Goal: Task Accomplishment & Management: Manage account settings

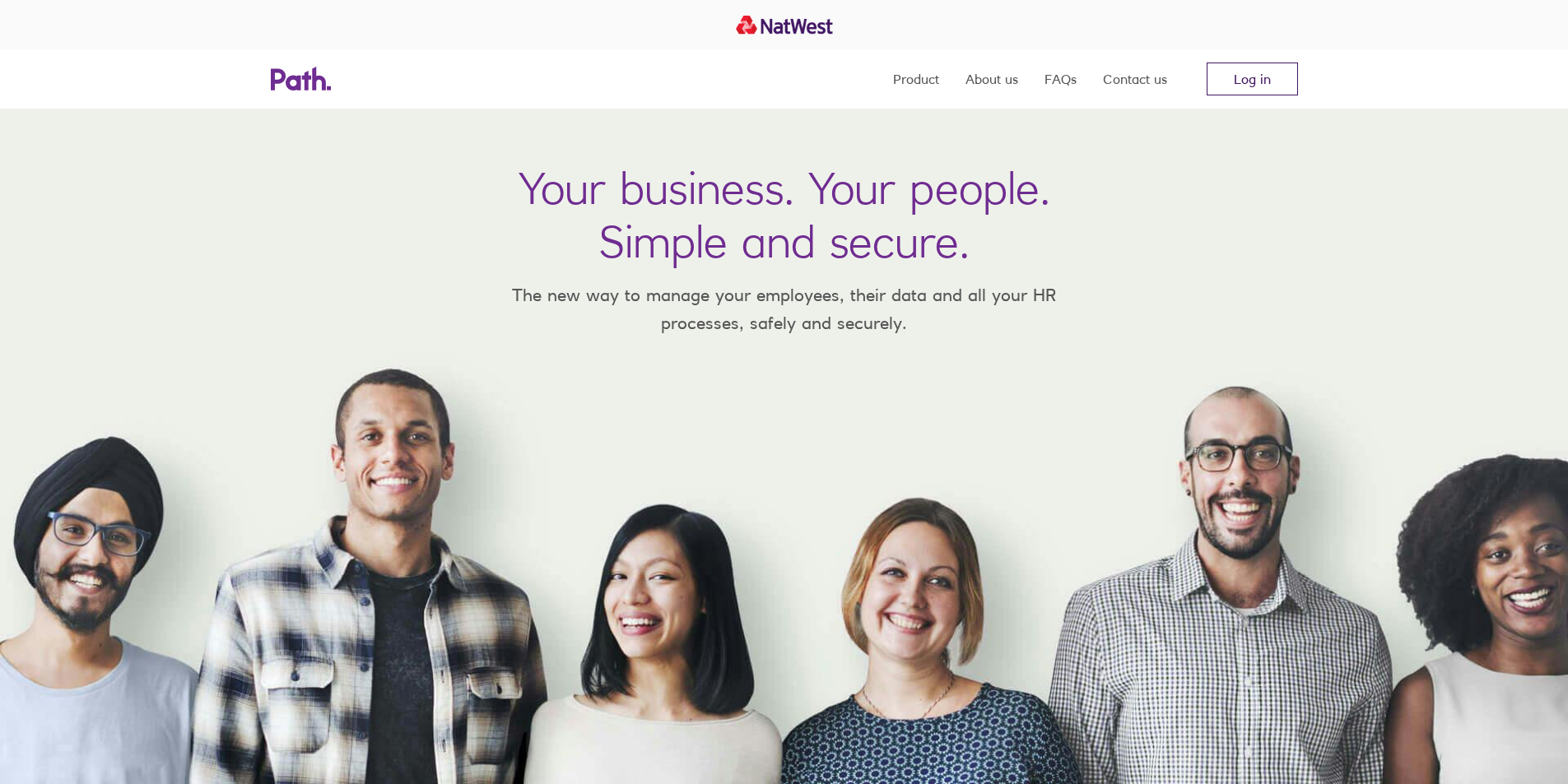
click at [1256, 77] on link "Log in" at bounding box center [1252, 79] width 91 height 33
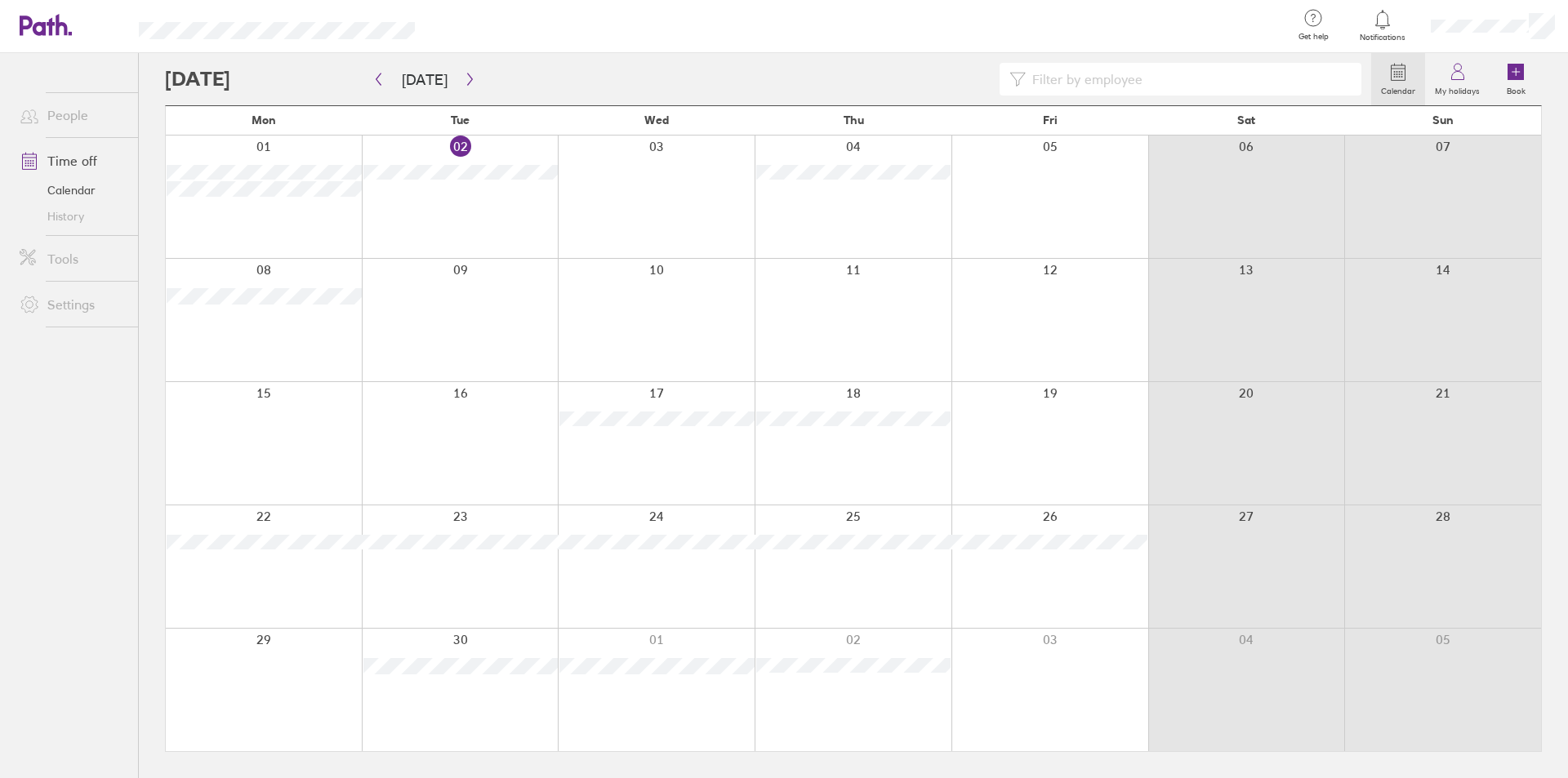
click at [149, 116] on div "Calendar My holidays Book [DATE] [DATE] Mon Tue Wed Thu Fri Sat Sun 01 02 03 04…" at bounding box center [853, 415] width 1430 height 725
click at [153, 116] on div "Calendar My holidays Book [DATE] [DATE] Mon Tue Wed Thu Fri Sat Sun 01 02 03 04…" at bounding box center [853, 415] width 1430 height 725
click at [150, 114] on div "Calendar My holidays Book [DATE] [DATE] Mon Tue Wed Thu Fri Sat Sun 01 02 03 04…" at bounding box center [853, 415] width 1430 height 725
click at [149, 111] on div "Calendar My holidays Book [DATE] [DATE] Mon Tue Wed Thu Fri Sat Sun 01 02 03 04…" at bounding box center [853, 415] width 1430 height 725
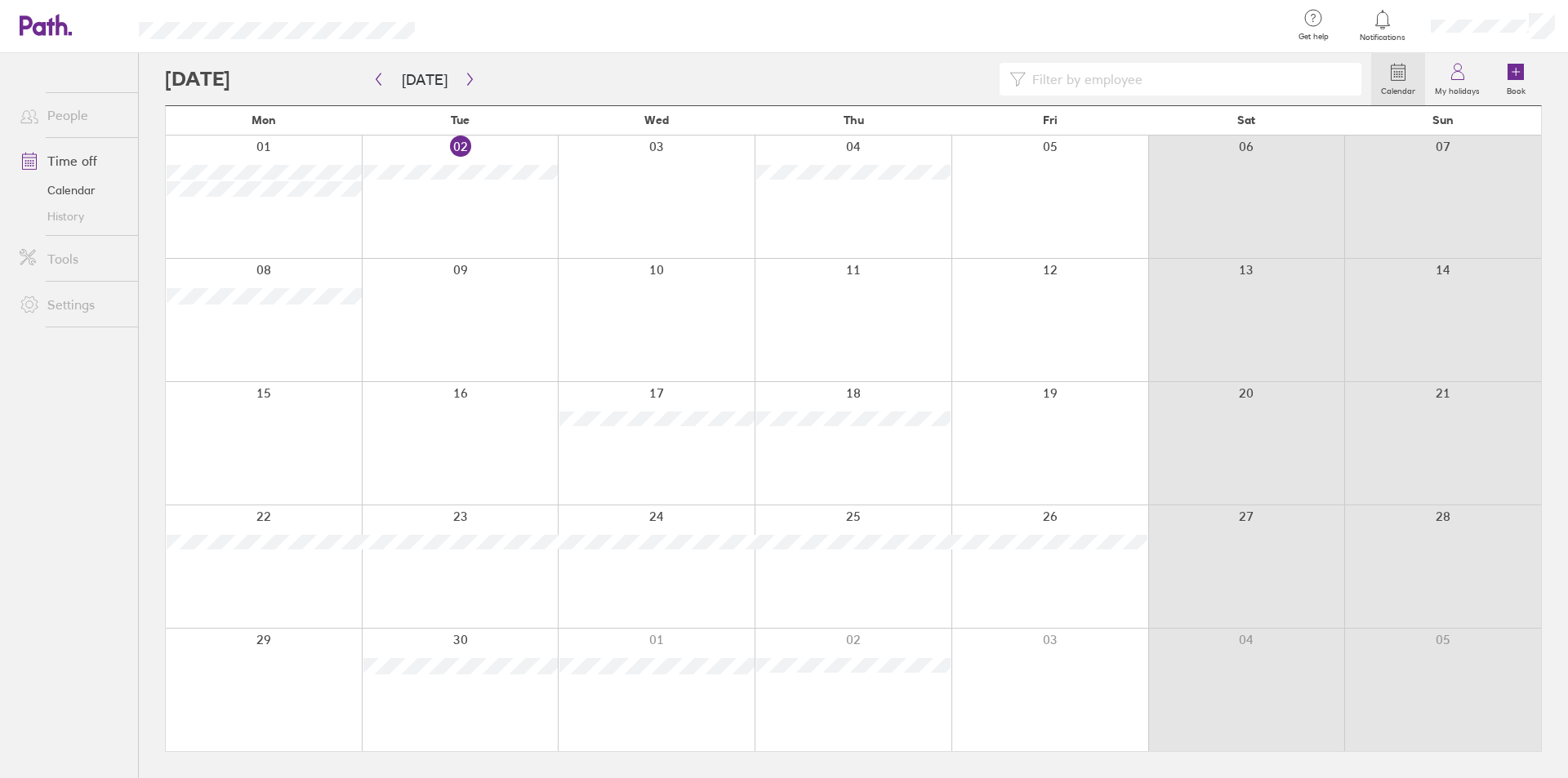
click at [149, 114] on div "Calendar My holidays Book [DATE] [DATE] Mon Tue Wed Thu Fri Sat Sun 01 02 03 04…" at bounding box center [853, 415] width 1430 height 725
click at [148, 114] on div "Calendar My holidays Book [DATE] [DATE] Mon Tue Wed Thu Fri Sat Sun 01 02 03 04…" at bounding box center [853, 415] width 1430 height 725
click at [149, 114] on div "Calendar My holidays Book [DATE] [DATE] Mon Tue Wed Thu Fri Sat Sun 01 02 03 04…" at bounding box center [853, 415] width 1430 height 725
click at [149, 113] on div "Calendar My holidays Book [DATE] [DATE] Mon Tue Wed Thu Fri Sat Sun 01 02 03 04…" at bounding box center [853, 415] width 1430 height 725
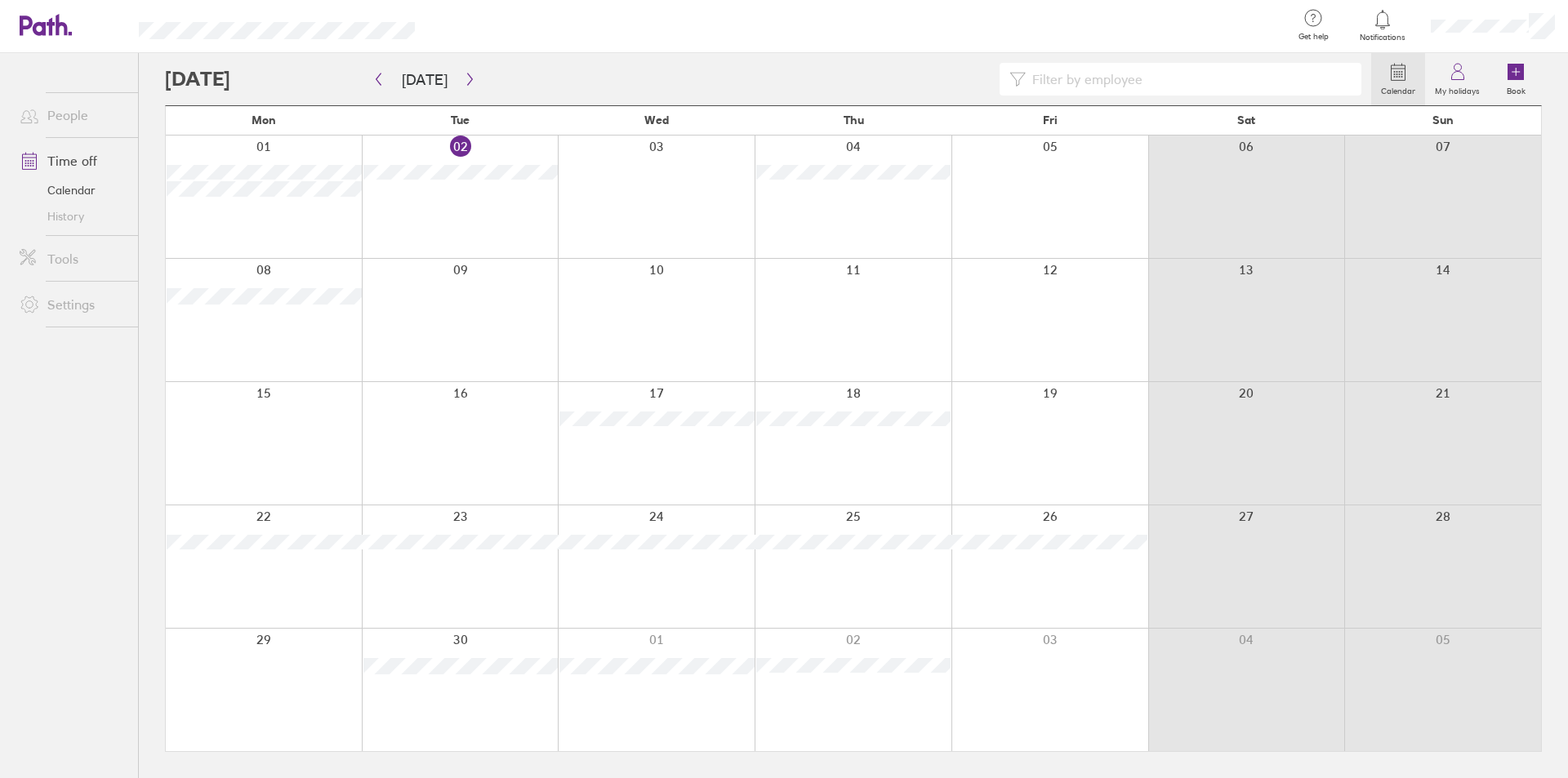
click at [148, 115] on div "Calendar My holidays Book [DATE] [DATE] Mon Tue Wed Thu Fri Sat Sun 01 02 03 04…" at bounding box center [853, 415] width 1430 height 725
click at [481, 74] on div at bounding box center [768, 79] width 1206 height 32
click at [480, 74] on div at bounding box center [768, 79] width 1206 height 32
click at [479, 71] on div at bounding box center [768, 79] width 1206 height 32
click at [151, 116] on div "Calendar My holidays Book [DATE] [DATE] Mon Tue Wed Thu Fri Sat Sun 01 02 03 04…" at bounding box center [853, 415] width 1430 height 725
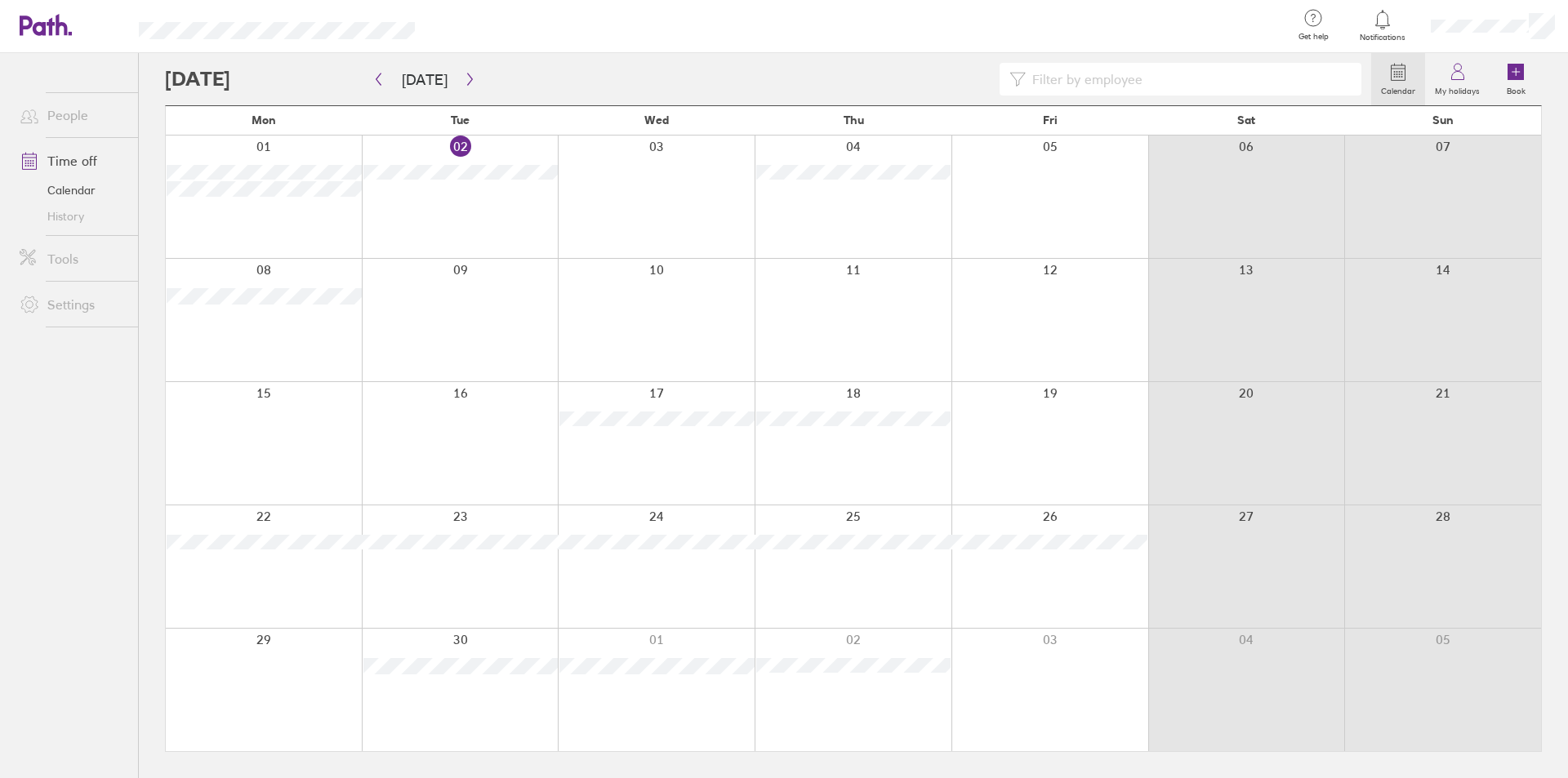
click at [482, 69] on div at bounding box center [768, 79] width 1206 height 32
click at [482, 73] on div at bounding box center [768, 79] width 1206 height 32
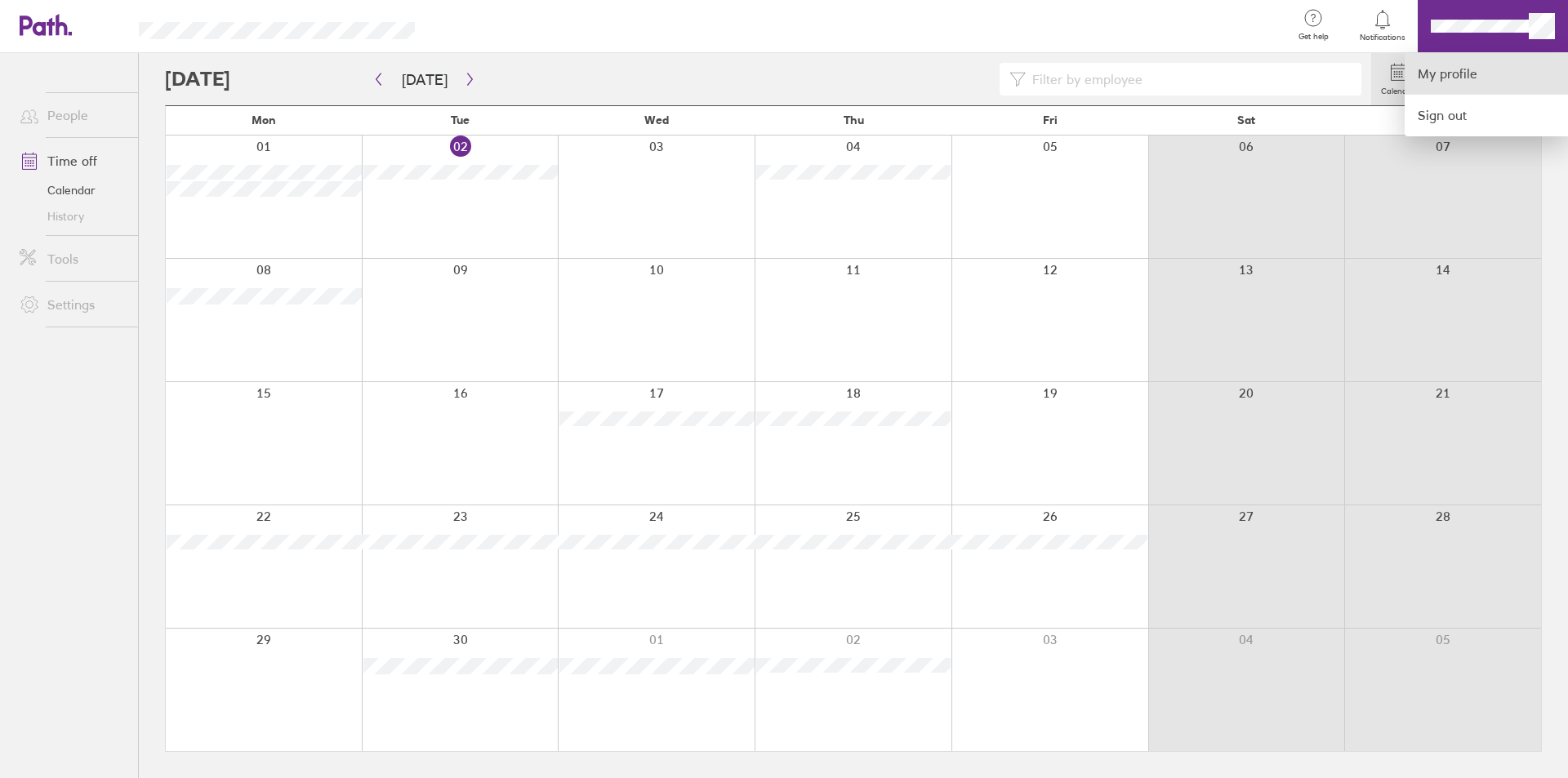
click at [1435, 73] on link "My profile" at bounding box center [1486, 74] width 163 height 42
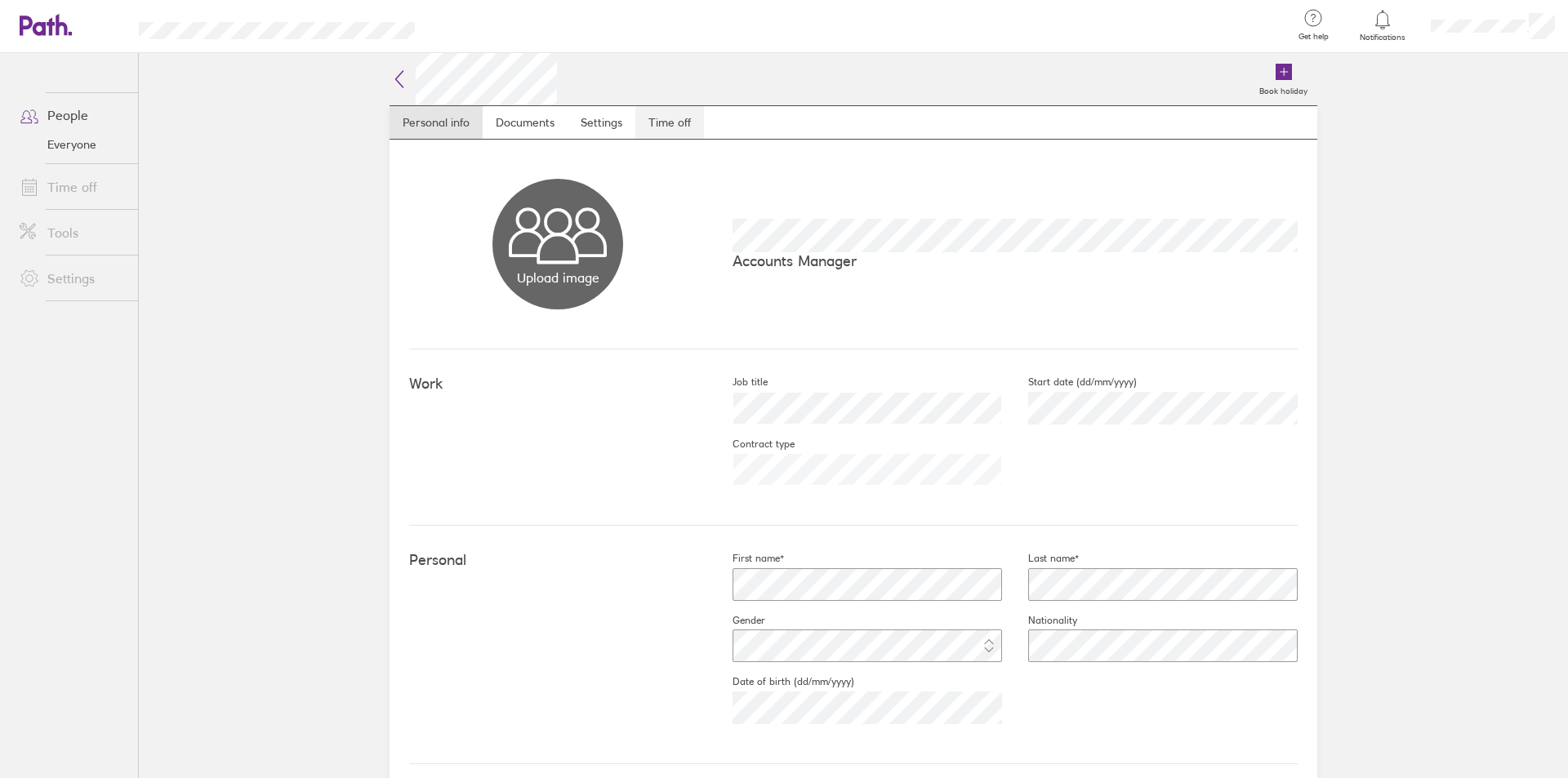
click at [663, 119] on link "Time off" at bounding box center [669, 122] width 69 height 32
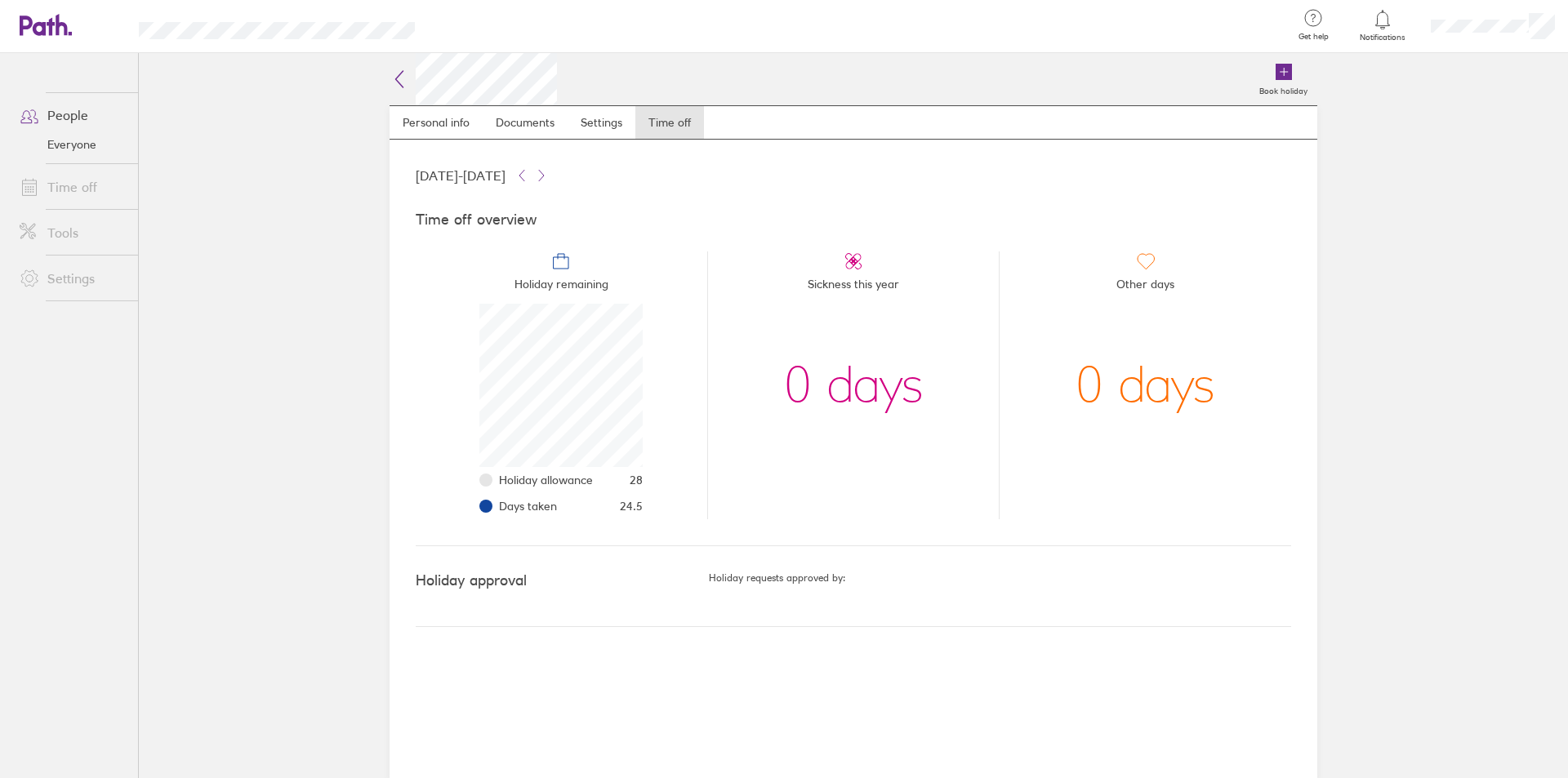
scroll to position [163, 163]
click at [76, 181] on link "Time off" at bounding box center [73, 187] width 132 height 32
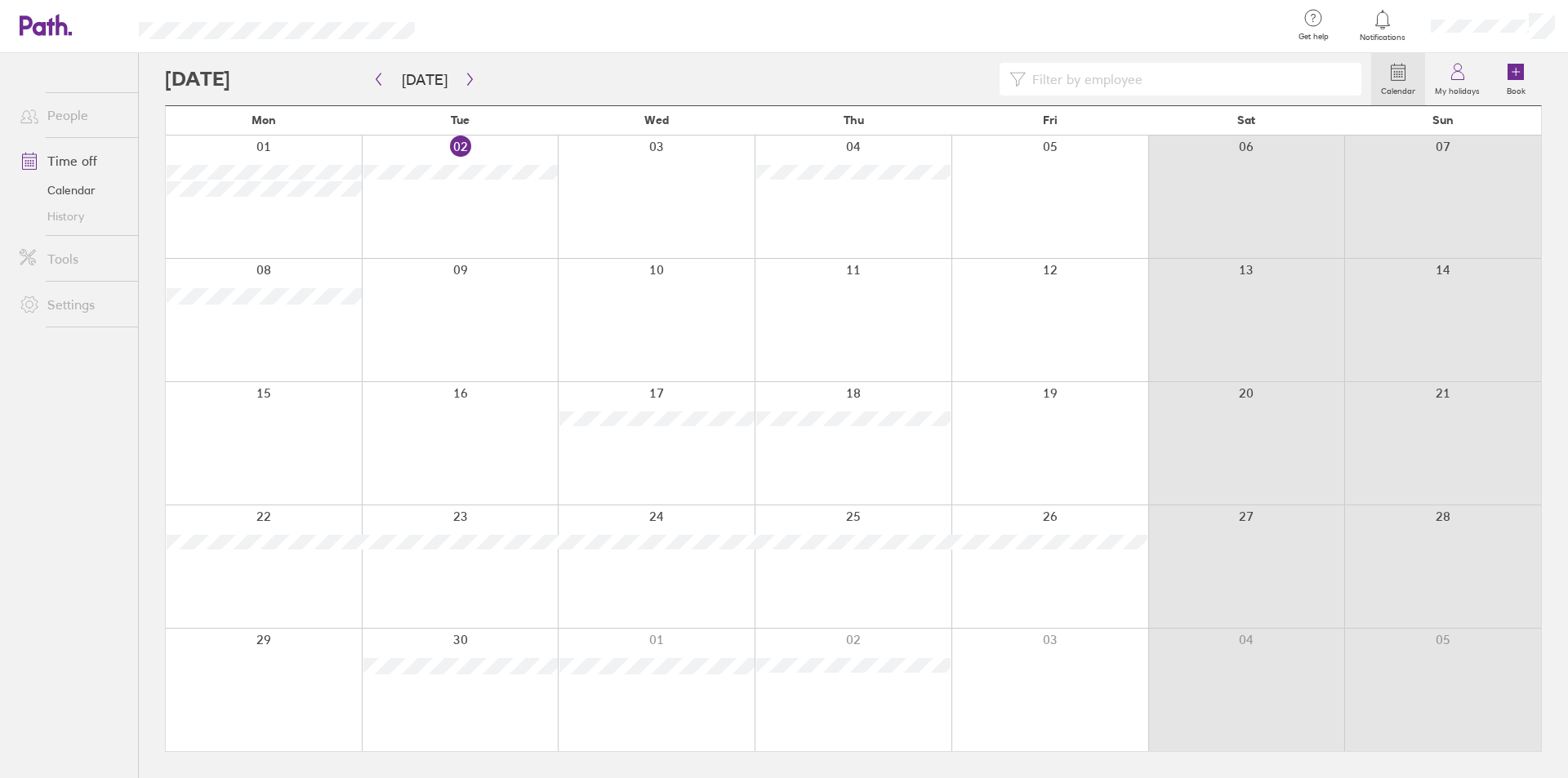
click at [145, 116] on div "Calendar My holidays Book [DATE] [DATE] Mon Tue Wed Thu Fri Sat Sun 01 02 03 04…" at bounding box center [853, 415] width 1430 height 725
click at [148, 113] on div "Calendar My holidays Book [DATE] [DATE] Mon Tue Wed Thu Fri Sat Sun 01 02 03 04…" at bounding box center [853, 415] width 1430 height 725
click at [148, 116] on div "Calendar My holidays Book [DATE] [DATE] Mon Tue Wed Thu Fri Sat Sun 01 02 03 04…" at bounding box center [853, 415] width 1430 height 725
click at [148, 111] on div "Calendar My holidays Book [DATE] [DATE] Mon Tue Wed Thu Fri Sat Sun 01 02 03 04…" at bounding box center [853, 415] width 1430 height 725
click at [462, 69] on button "button" at bounding box center [469, 79] width 20 height 27
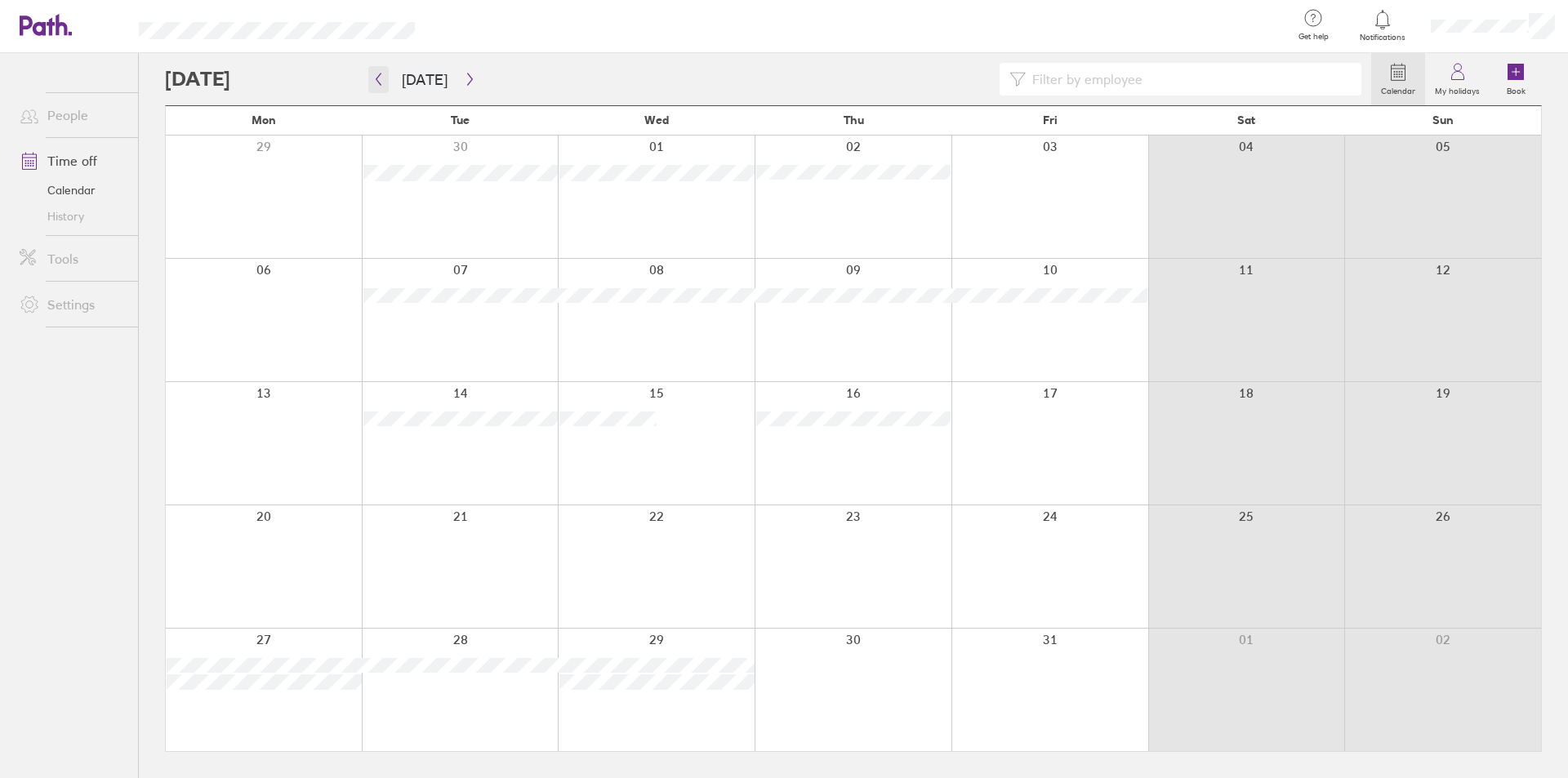
click at [376, 69] on button "button" at bounding box center [378, 79] width 20 height 27
click at [345, 73] on div at bounding box center [768, 79] width 1206 height 32
click at [347, 73] on div at bounding box center [768, 79] width 1206 height 32
click at [464, 76] on icon "button" at bounding box center [470, 79] width 12 height 13
click at [378, 73] on icon "button" at bounding box center [378, 79] width 12 height 13
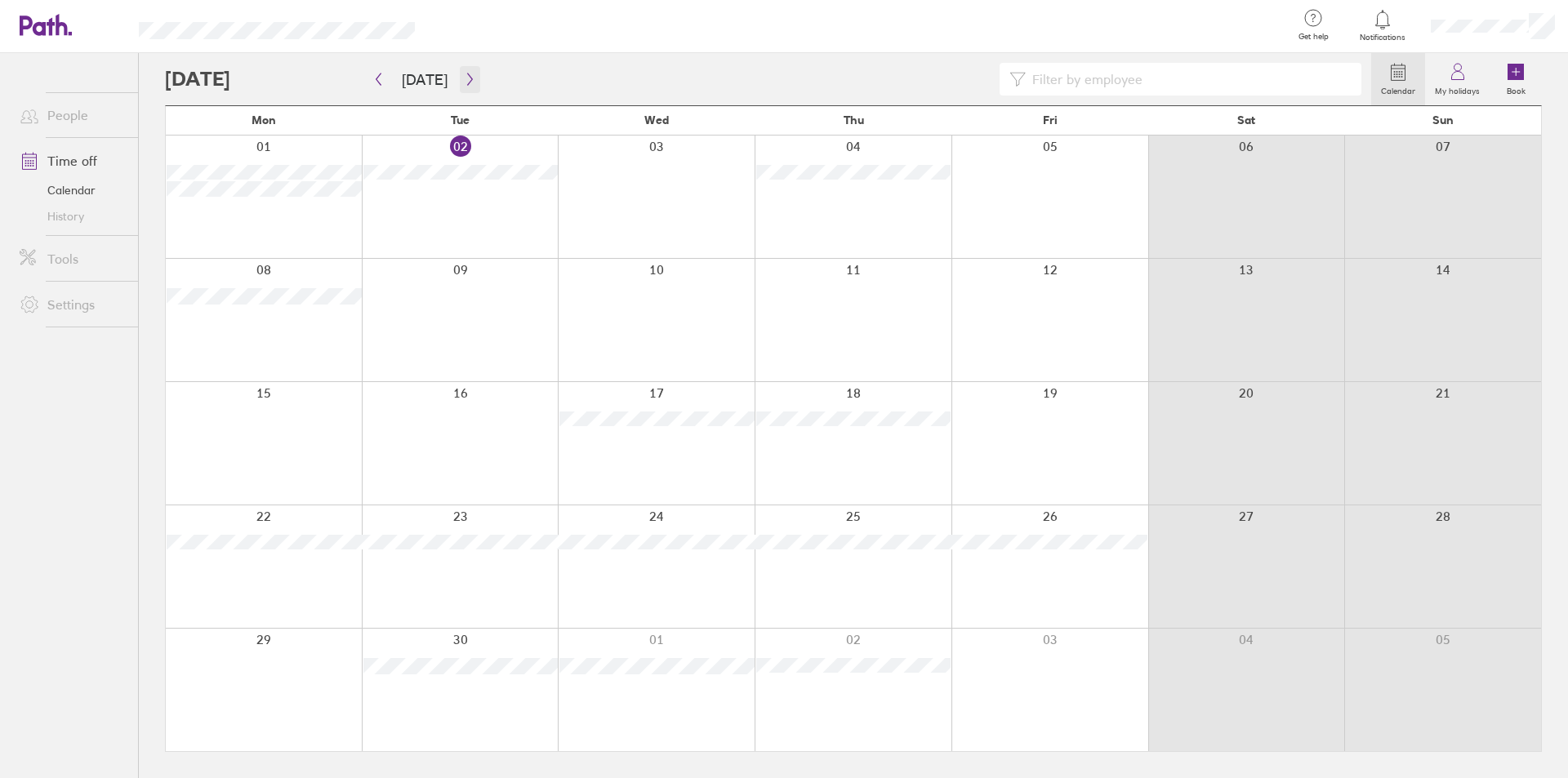
click at [464, 74] on icon "button" at bounding box center [470, 79] width 12 height 13
click at [464, 75] on icon "button" at bounding box center [470, 79] width 12 height 13
click at [468, 76] on icon "button" at bounding box center [470, 79] width 12 height 13
click at [378, 73] on icon "button" at bounding box center [378, 79] width 12 height 13
click at [376, 73] on icon "button" at bounding box center [378, 79] width 12 height 13
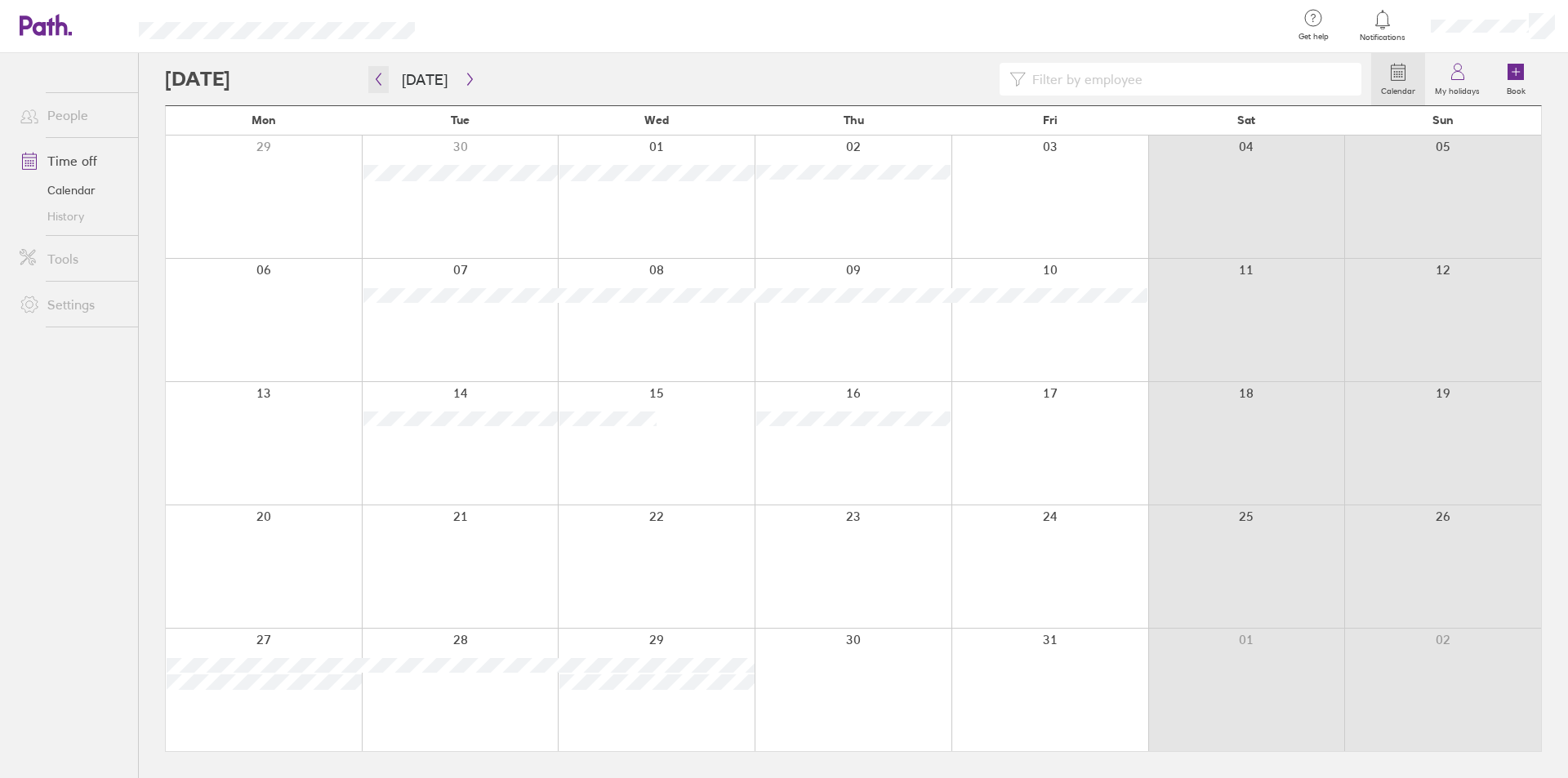
click at [376, 73] on icon "button" at bounding box center [378, 79] width 12 height 13
click at [527, 78] on div at bounding box center [768, 79] width 1206 height 32
click at [625, 65] on div at bounding box center [768, 79] width 1206 height 32
click at [500, 76] on div at bounding box center [768, 79] width 1206 height 32
click at [490, 73] on div at bounding box center [768, 79] width 1206 height 32
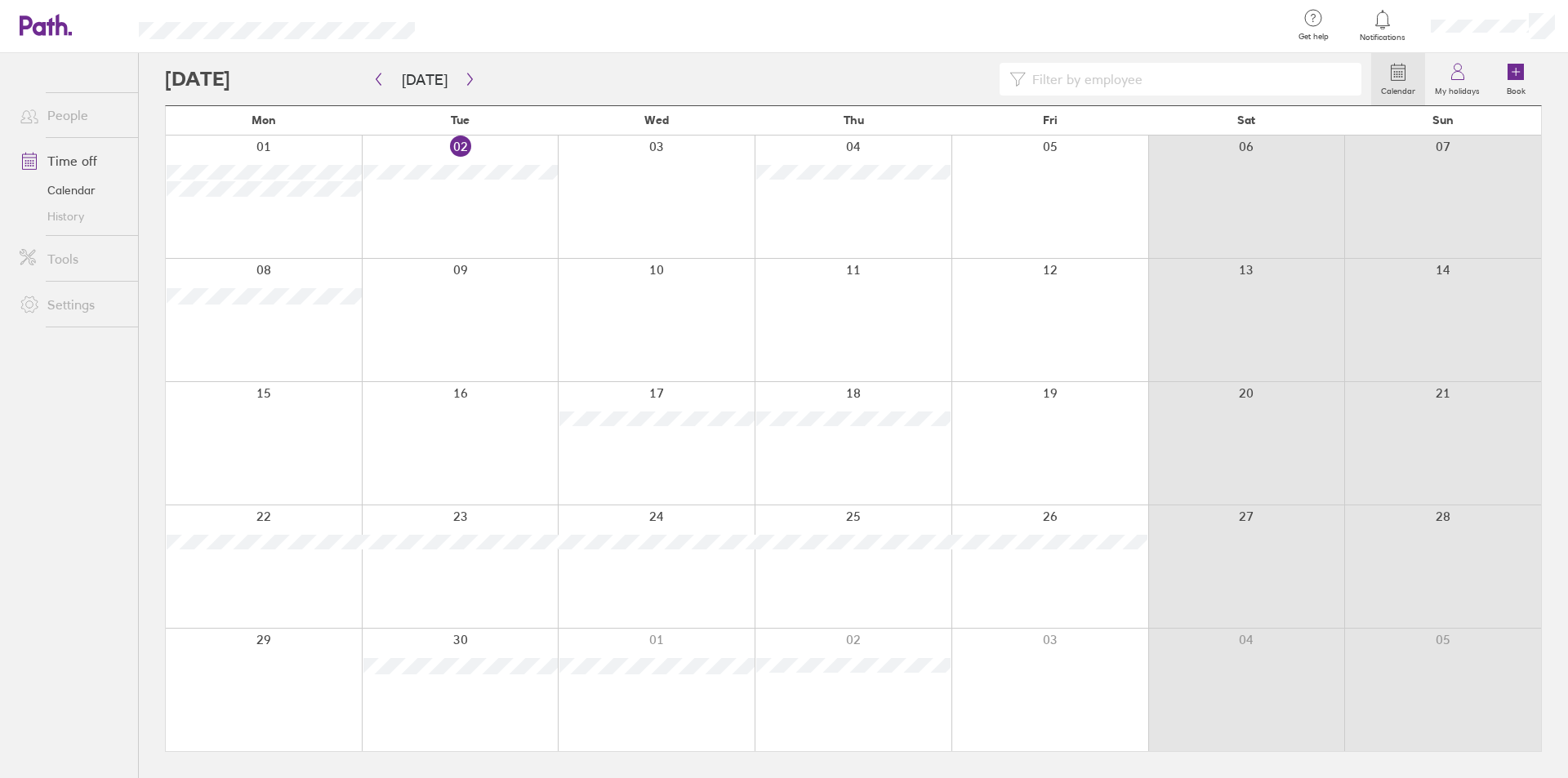
click at [488, 73] on div at bounding box center [768, 79] width 1206 height 32
click at [482, 72] on div at bounding box center [768, 79] width 1206 height 32
click at [497, 72] on div at bounding box center [768, 79] width 1206 height 32
click at [463, 71] on button "button" at bounding box center [469, 79] width 20 height 27
click at [462, 71] on button "button" at bounding box center [469, 79] width 20 height 27
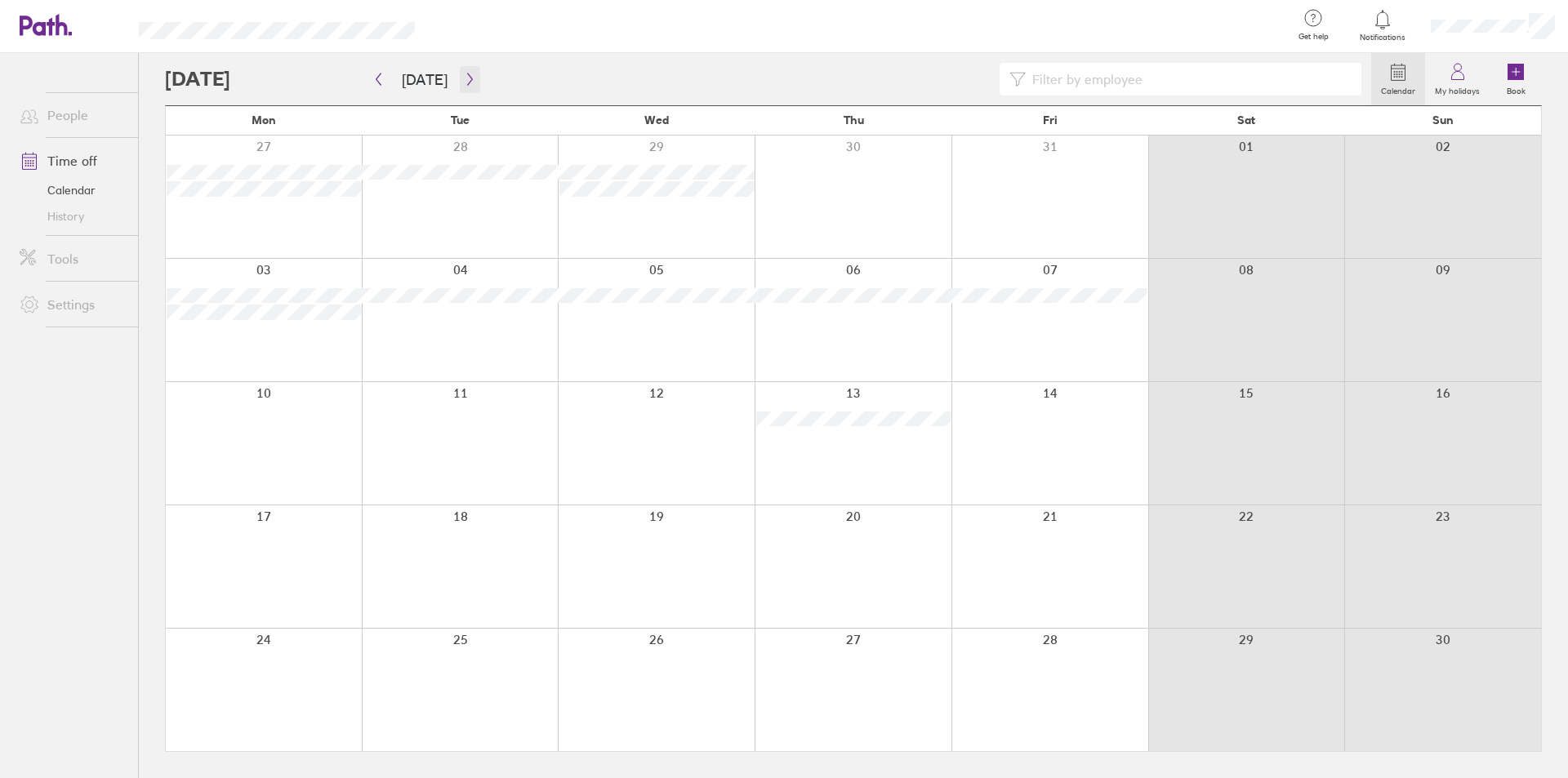
click at [461, 72] on button "button" at bounding box center [469, 79] width 20 height 27
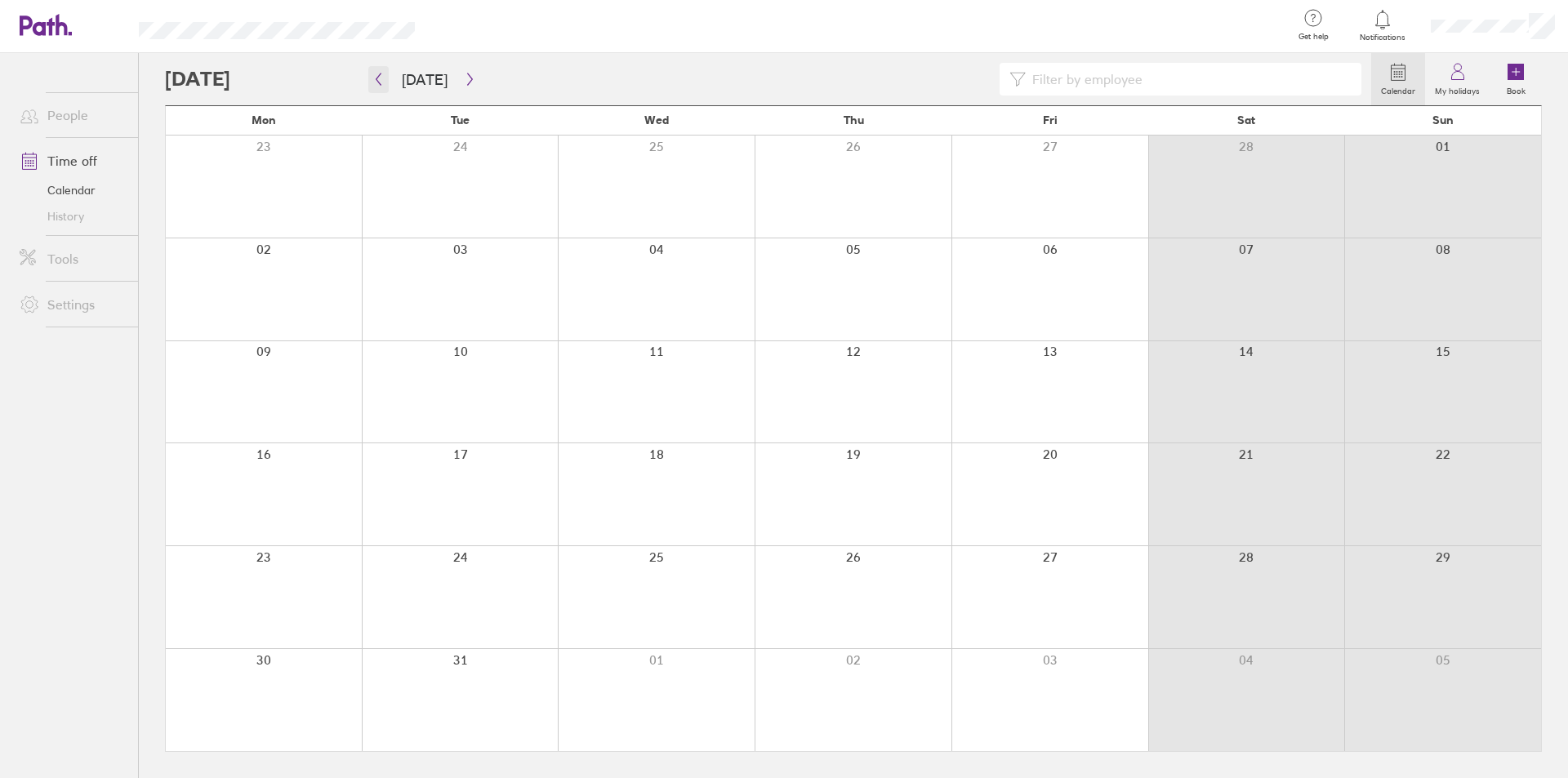
click at [375, 74] on icon "button" at bounding box center [378, 79] width 12 height 13
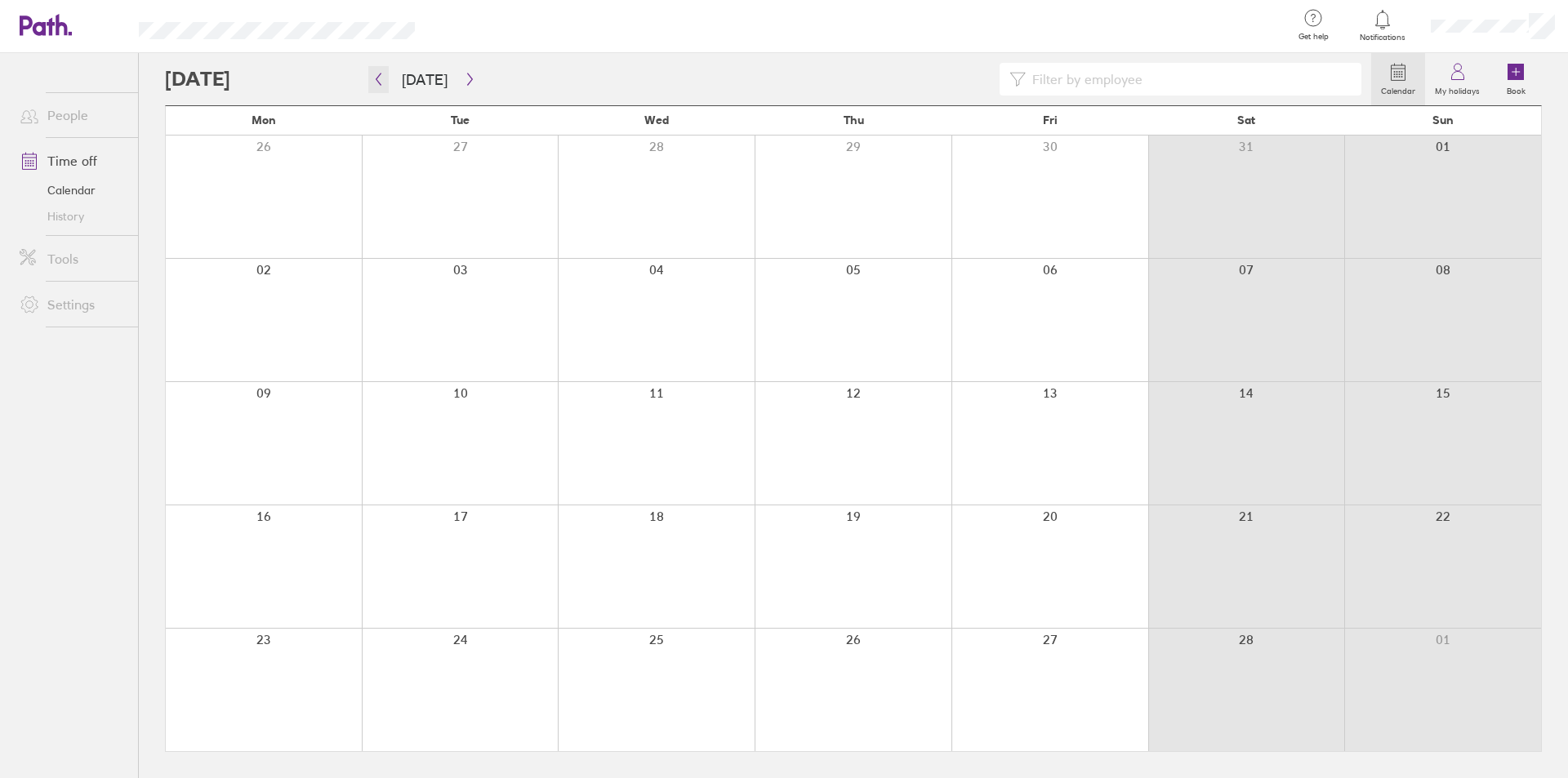
click at [375, 71] on button "button" at bounding box center [378, 79] width 20 height 27
click at [343, 74] on div at bounding box center [768, 79] width 1206 height 32
click at [345, 74] on div at bounding box center [768, 79] width 1206 height 32
click at [335, 72] on div at bounding box center [768, 79] width 1206 height 32
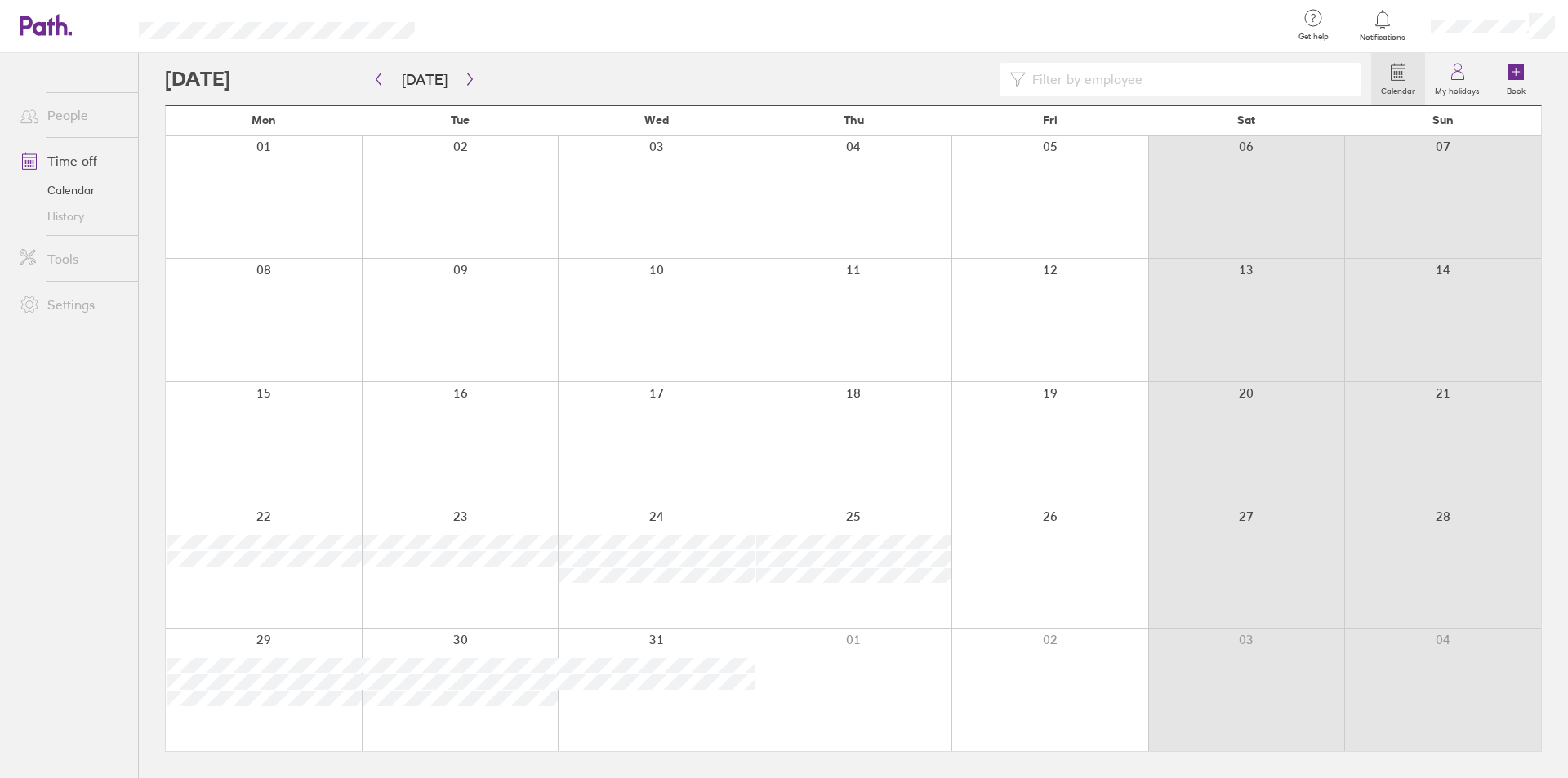
click at [360, 74] on div at bounding box center [768, 79] width 1206 height 32
click at [322, 72] on div at bounding box center [768, 79] width 1206 height 32
click at [335, 72] on div at bounding box center [768, 79] width 1206 height 32
click at [375, 69] on button "button" at bounding box center [378, 79] width 20 height 27
click at [460, 70] on button "button" at bounding box center [469, 79] width 20 height 27
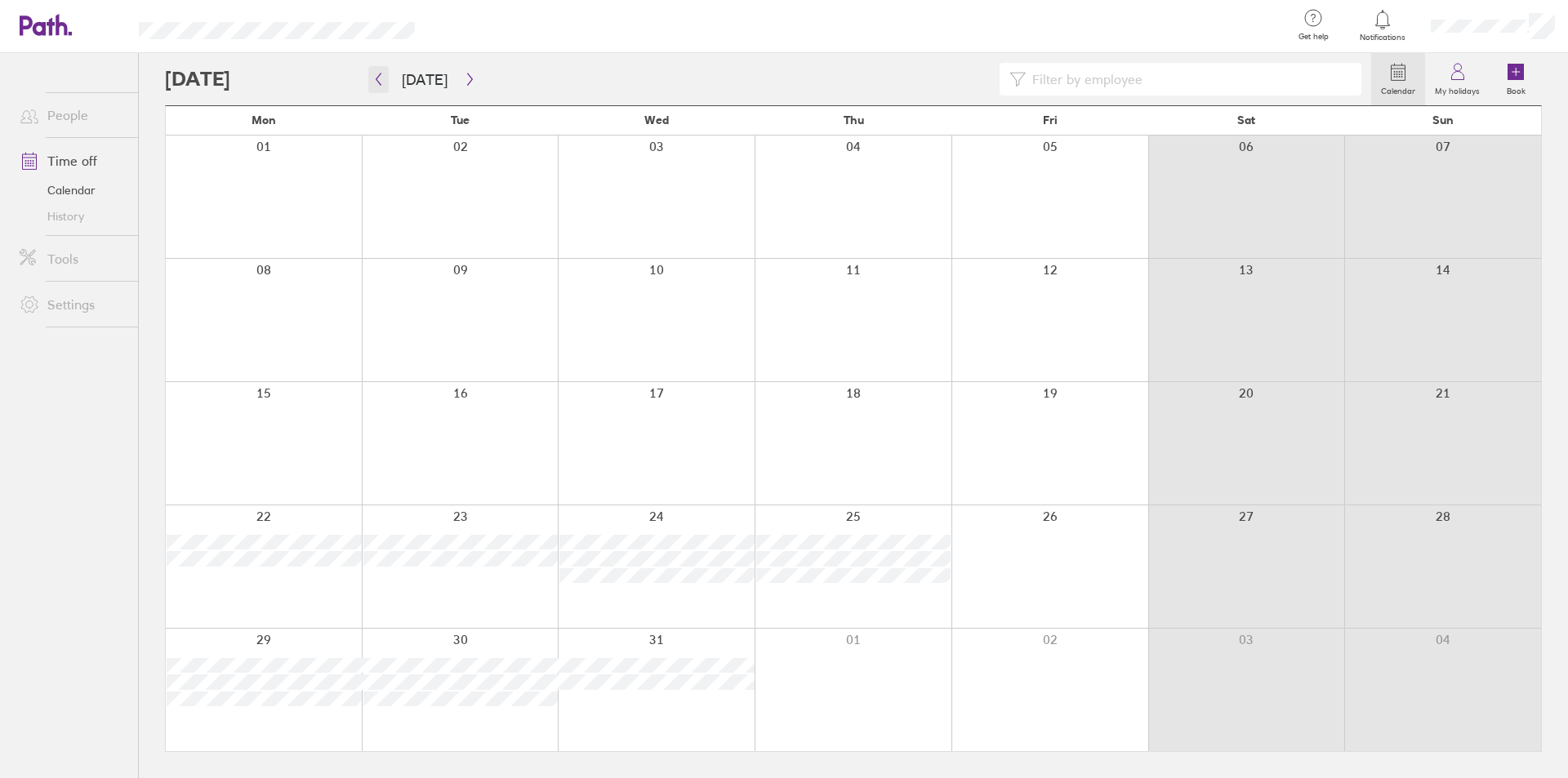
click at [375, 69] on button "button" at bounding box center [378, 79] width 20 height 27
click at [376, 70] on button "button" at bounding box center [378, 79] width 20 height 27
click at [324, 72] on div at bounding box center [768, 79] width 1206 height 32
click at [321, 71] on div at bounding box center [768, 79] width 1206 height 32
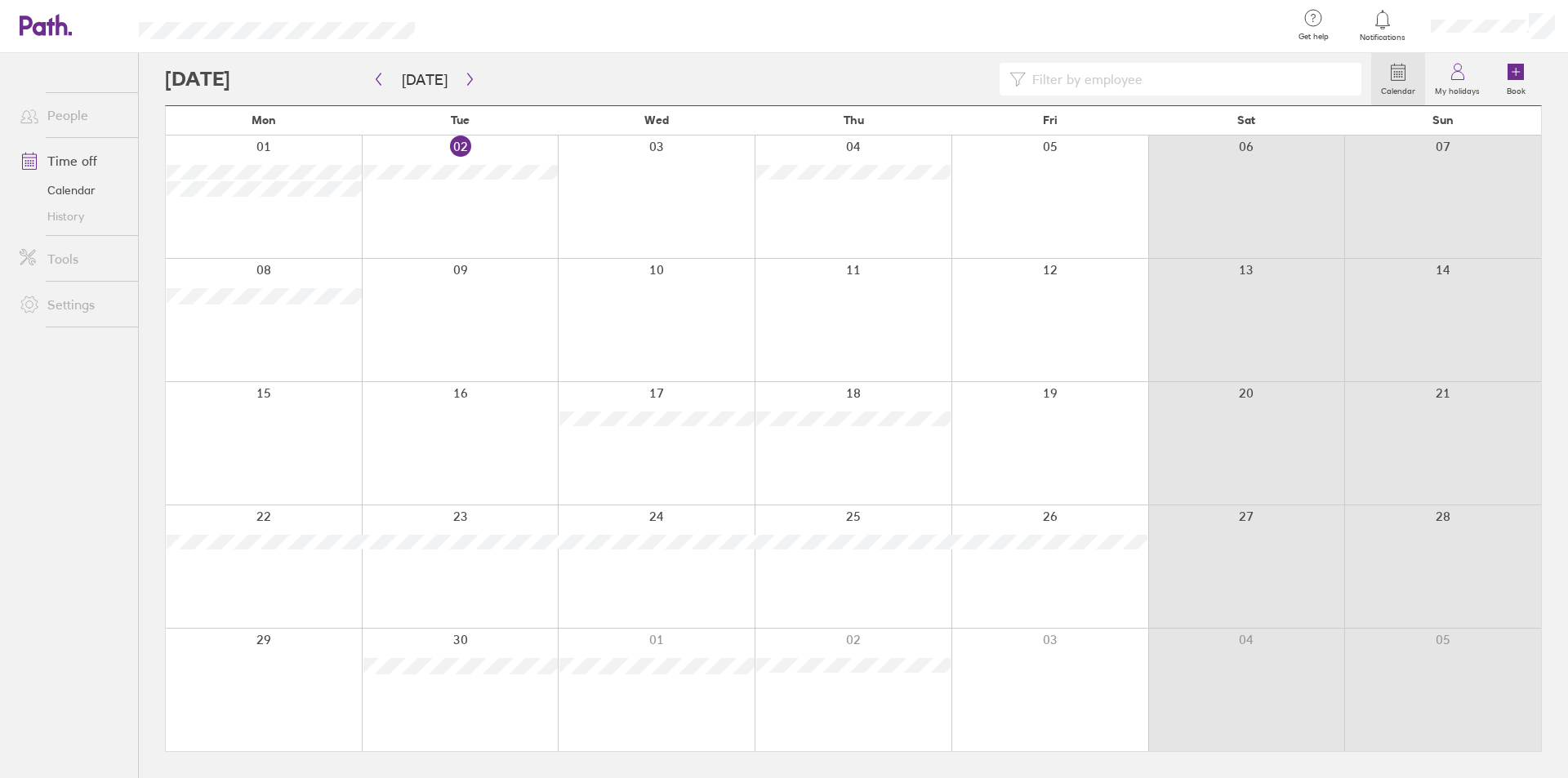
click at [322, 71] on div at bounding box center [768, 79] width 1206 height 32
click at [347, 73] on div at bounding box center [768, 79] width 1206 height 32
click at [321, 71] on div at bounding box center [768, 79] width 1206 height 32
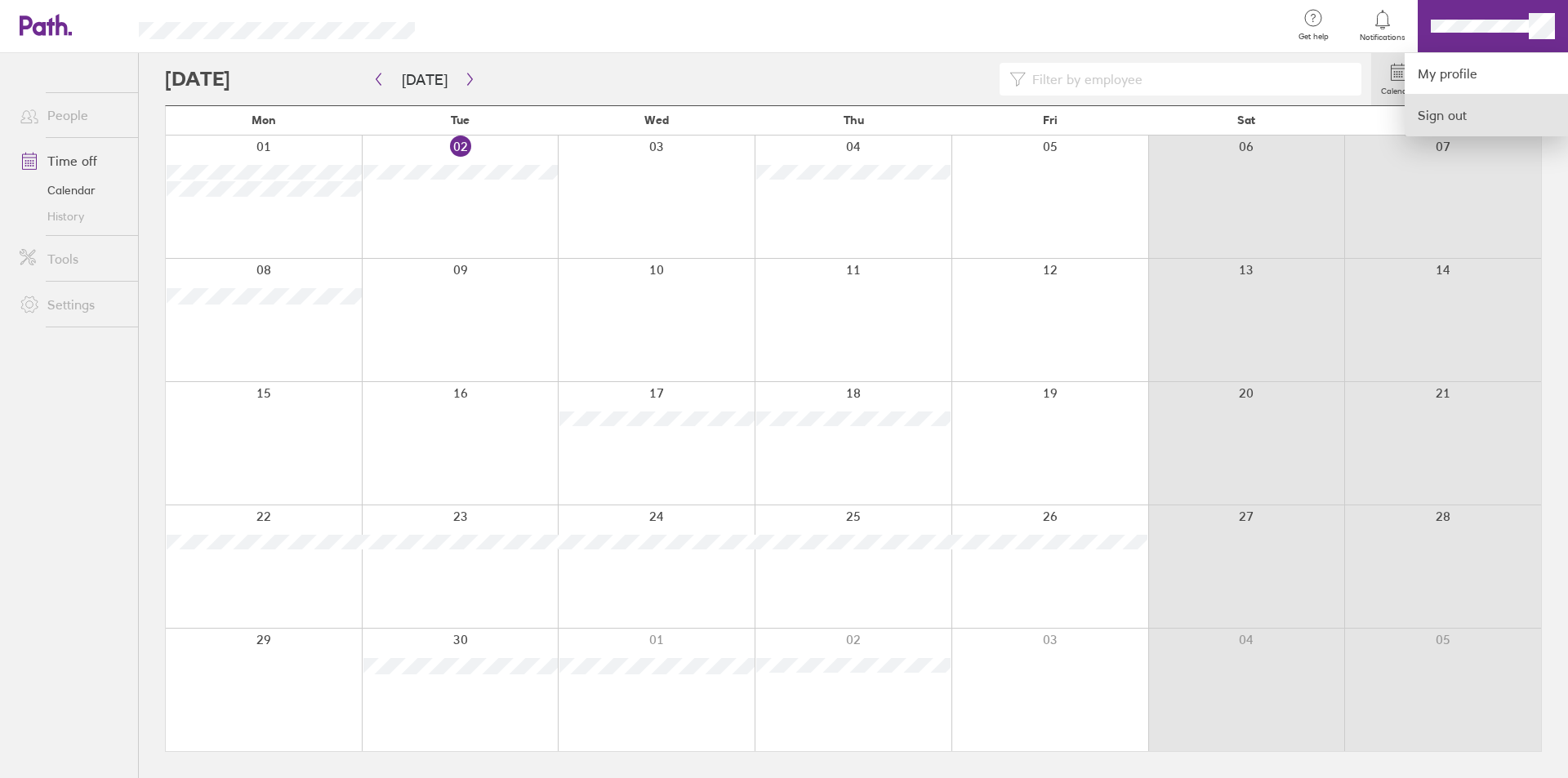
click at [1442, 106] on link "Sign out" at bounding box center [1486, 115] width 163 height 41
